Goal: Information Seeking & Learning: Learn about a topic

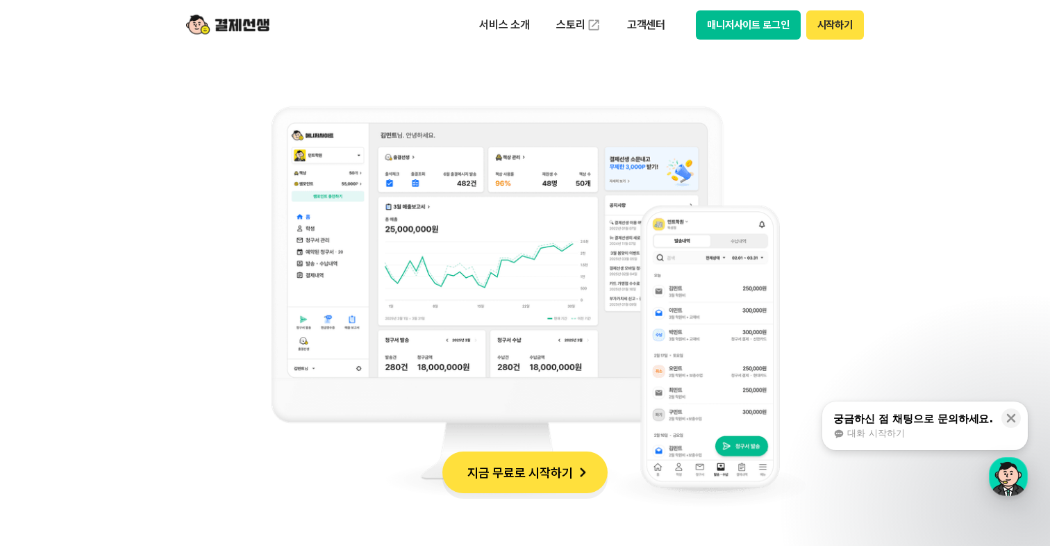
click at [511, 481] on button "지금 무료로 시작하기" at bounding box center [524, 473] width 165 height 42
click at [663, 26] on p "고객센터" at bounding box center [647, 25] width 58 height 25
click at [599, 31] on img at bounding box center [594, 25] width 14 height 14
click at [515, 26] on p "서비스 소개" at bounding box center [505, 25] width 70 height 25
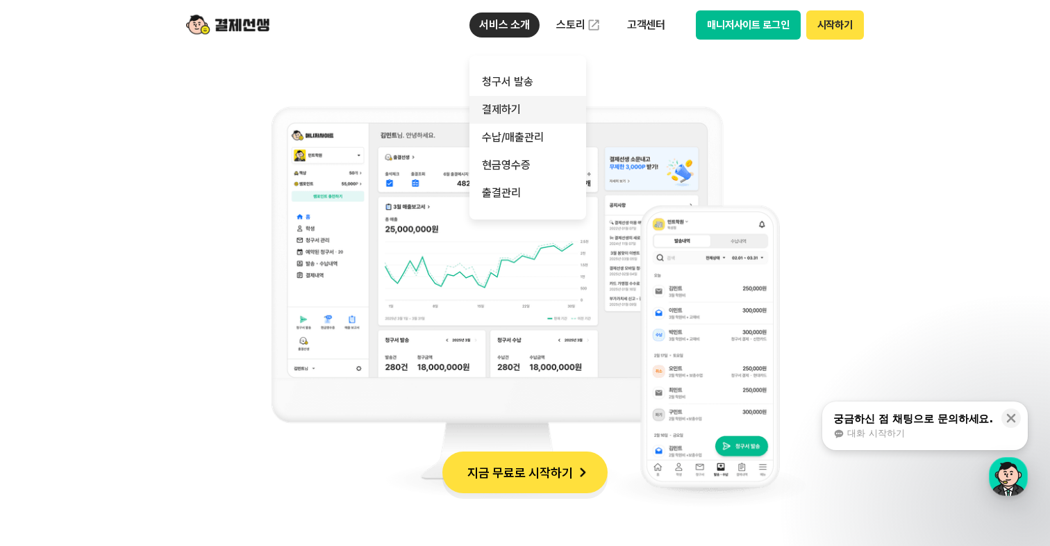
click at [515, 109] on link "결제하기" at bounding box center [528, 110] width 117 height 28
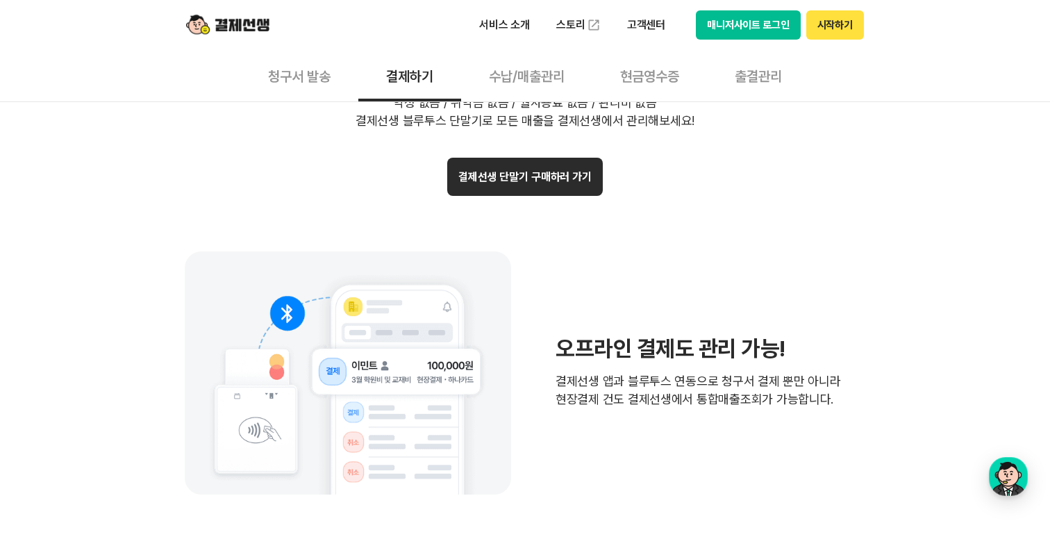
scroll to position [2752, 0]
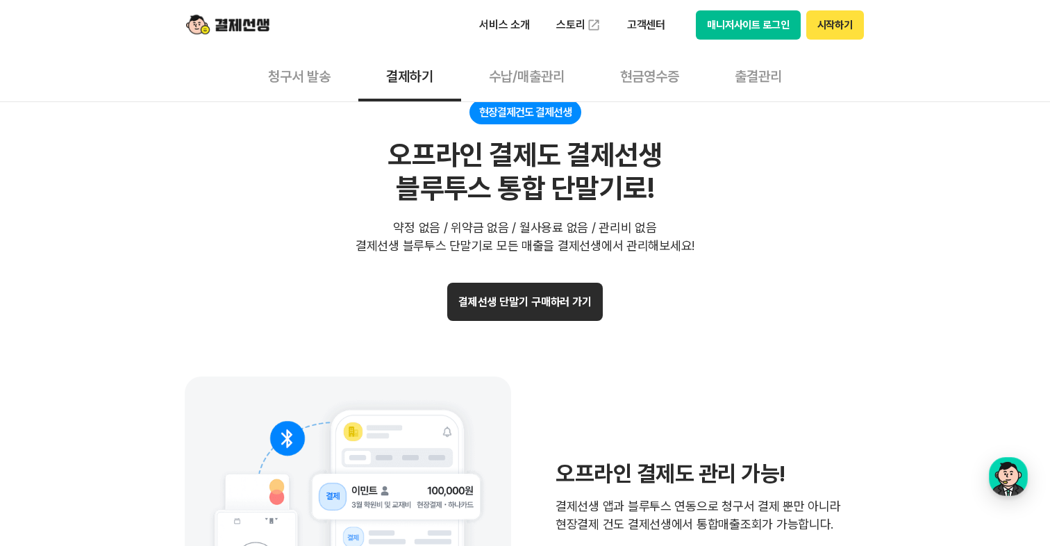
click at [519, 304] on button "결제선생 단말기 구매하러 가기" at bounding box center [525, 302] width 156 height 38
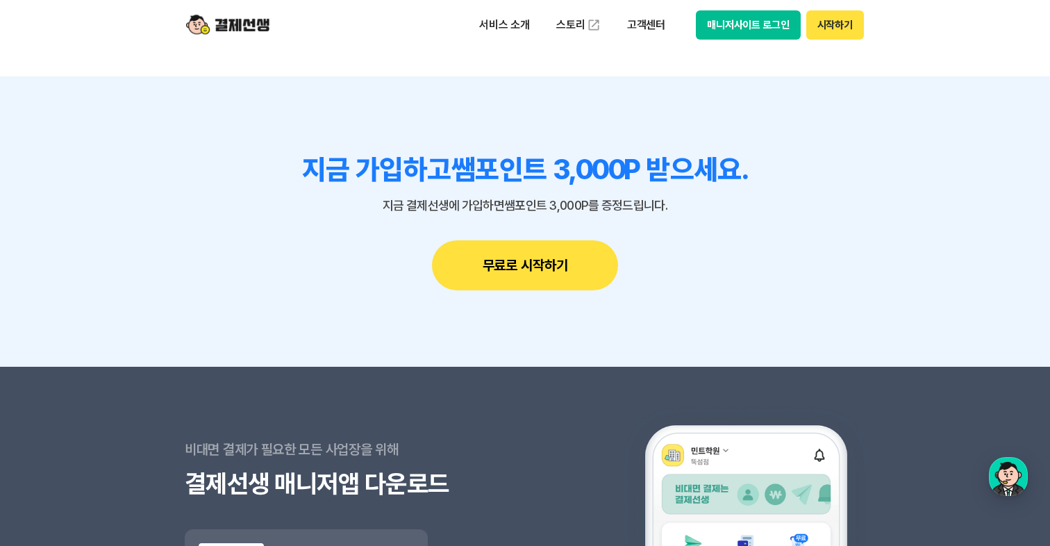
scroll to position [4306, 0]
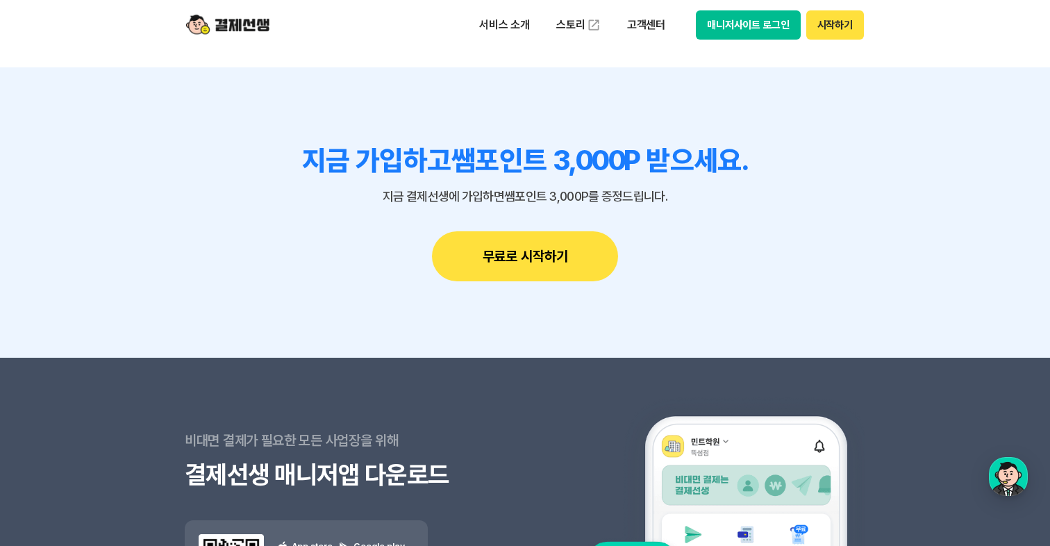
click at [577, 256] on button "무료로 시작하기" at bounding box center [525, 256] width 186 height 50
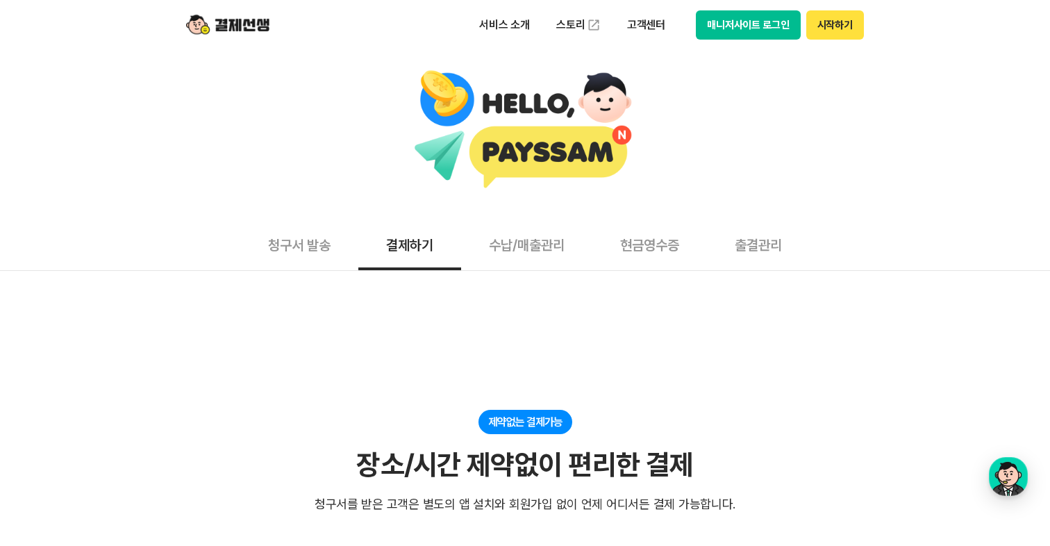
scroll to position [0, 0]
click at [319, 242] on button "청구서 발송" at bounding box center [299, 244] width 118 height 51
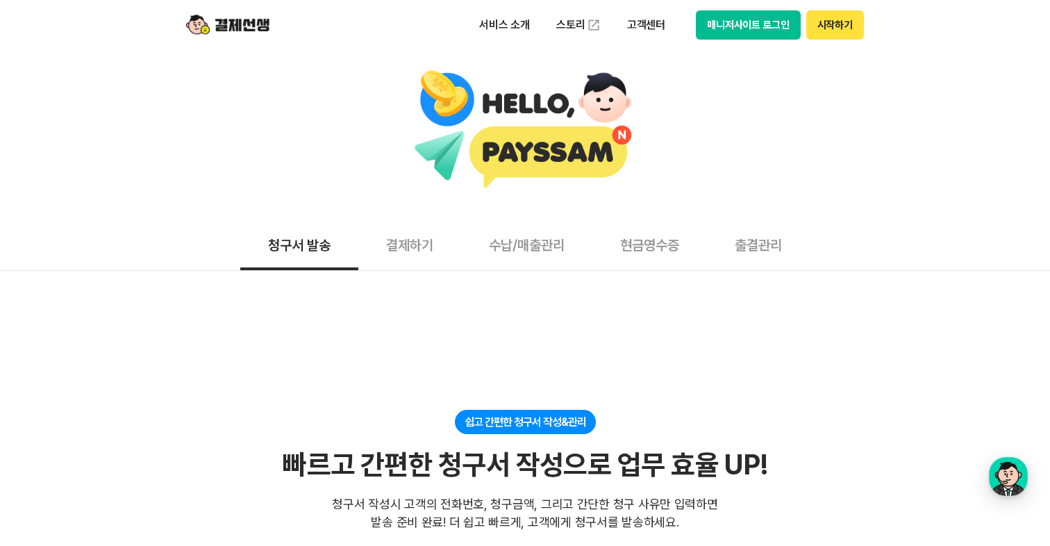
click at [545, 236] on button "수납/매출관리" at bounding box center [526, 244] width 131 height 51
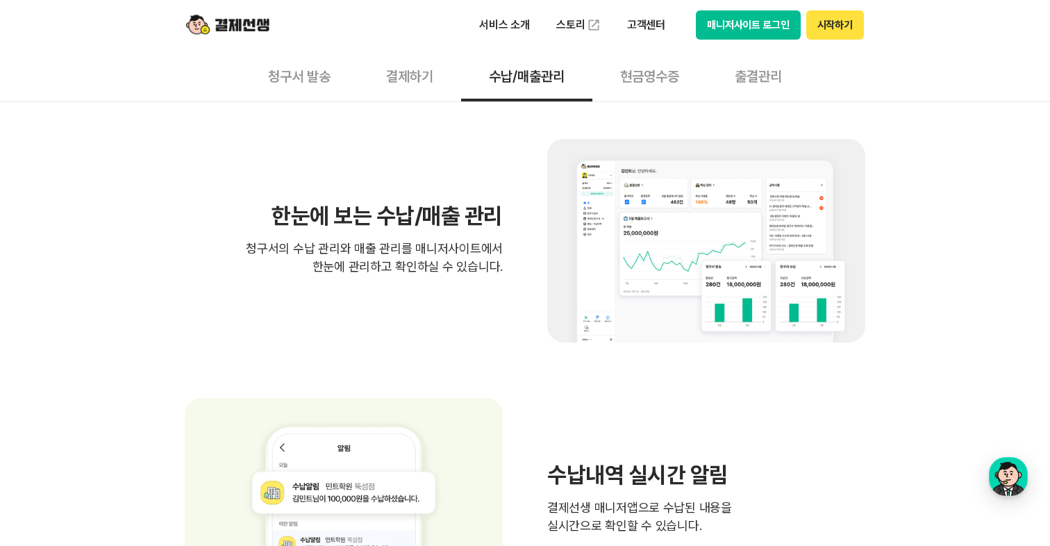
scroll to position [543, 0]
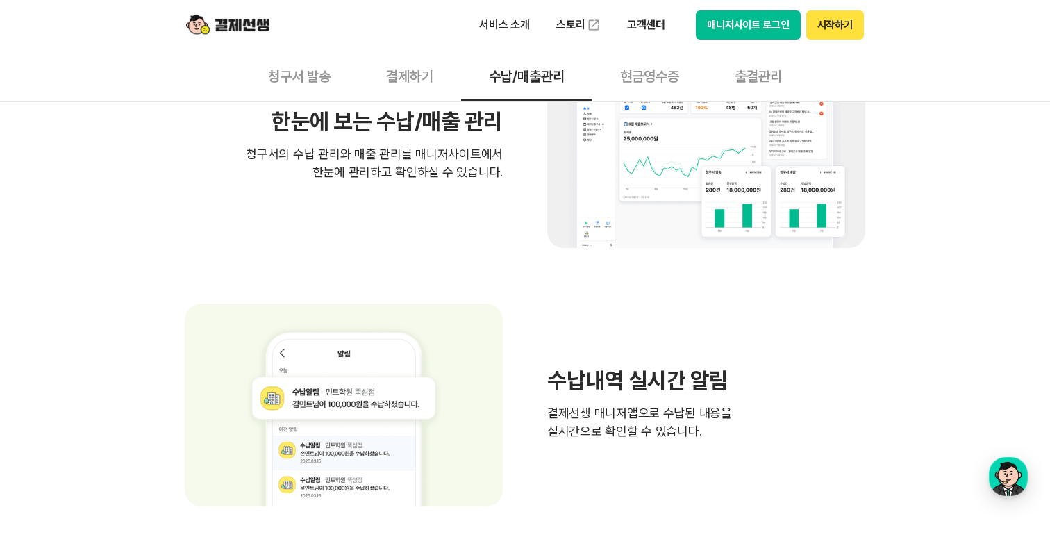
click at [647, 65] on button "현금영수증" at bounding box center [650, 75] width 115 height 51
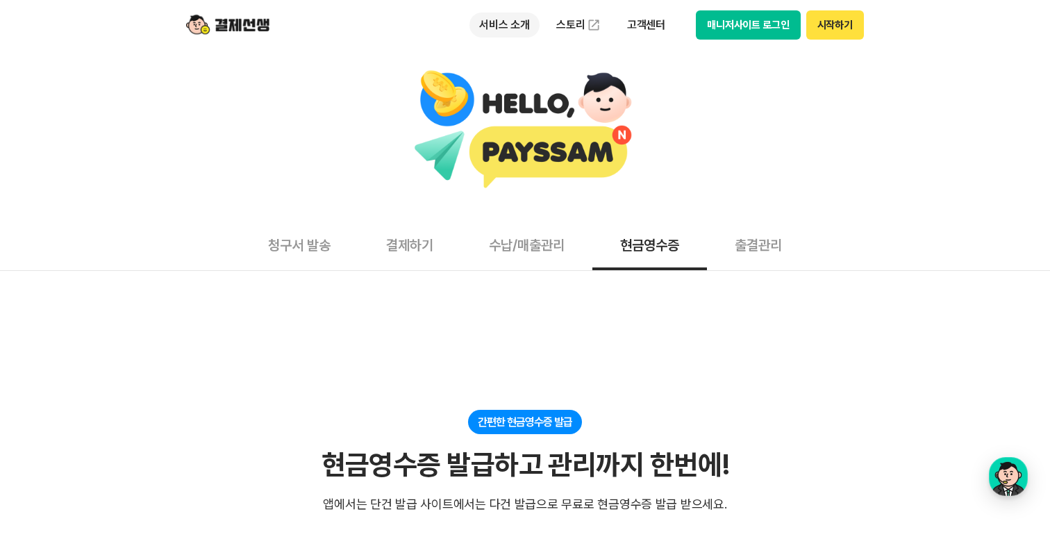
click at [504, 31] on p "서비스 소개" at bounding box center [505, 25] width 70 height 25
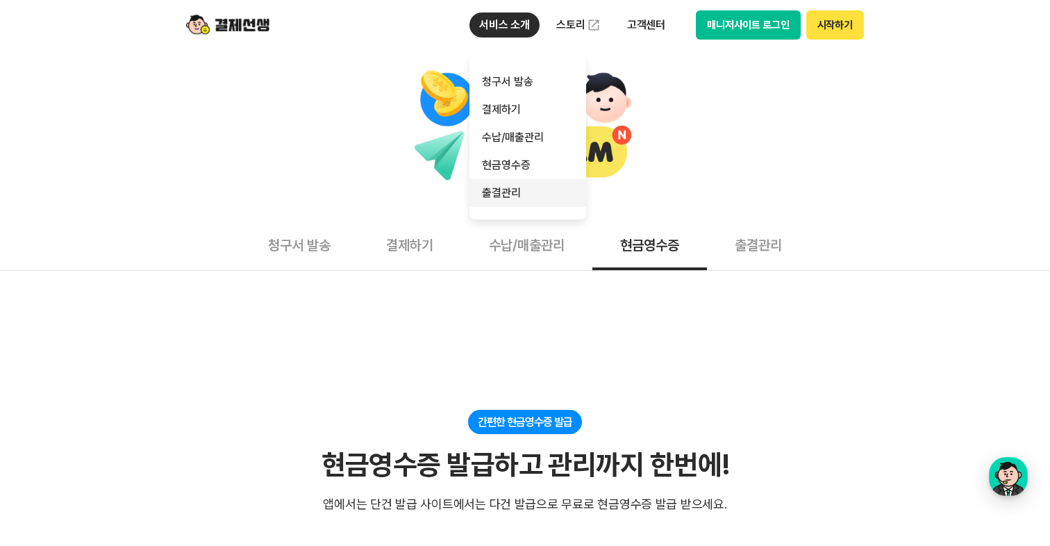
click at [499, 191] on link "출결관리" at bounding box center [528, 193] width 117 height 28
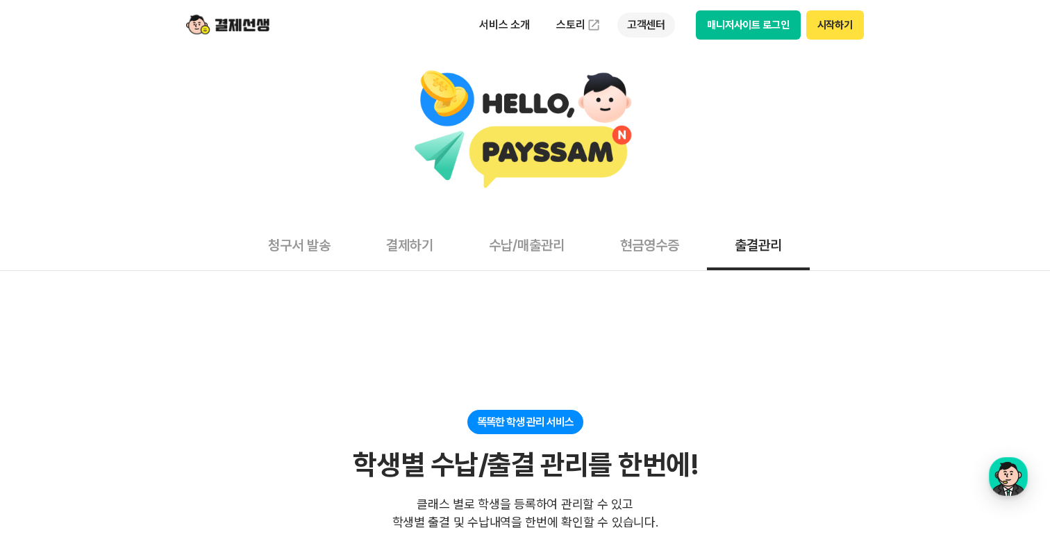
click at [645, 33] on p "고객센터" at bounding box center [647, 25] width 58 height 25
click at [647, 122] on link "이용 가이드" at bounding box center [676, 111] width 117 height 31
